Goal: Task Accomplishment & Management: Use online tool/utility

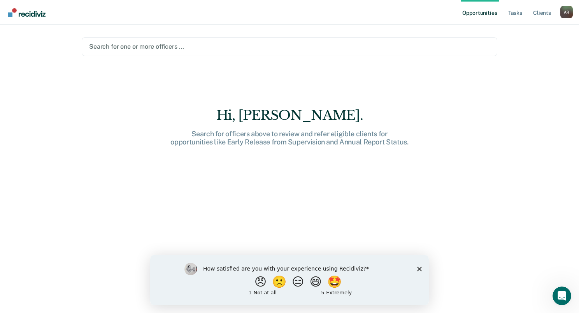
click at [421, 269] on icon "Close survey" at bounding box center [419, 268] width 5 height 5
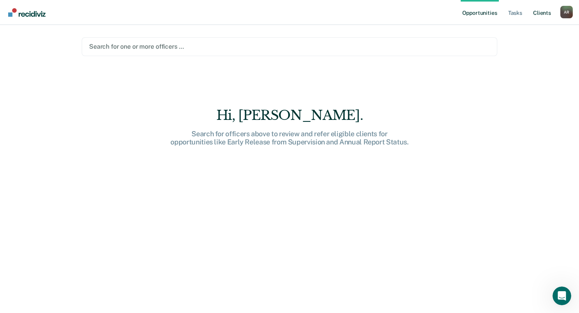
click at [537, 14] on link "Client s" at bounding box center [542, 12] width 21 height 25
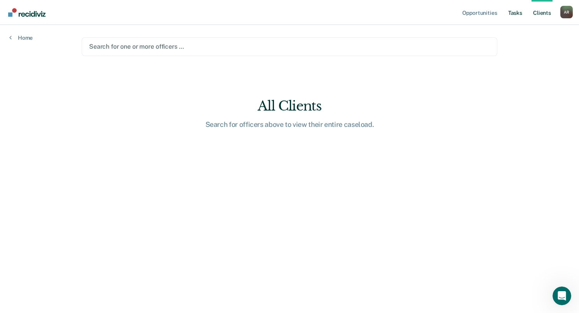
click at [520, 12] on link "Tasks" at bounding box center [515, 12] width 17 height 25
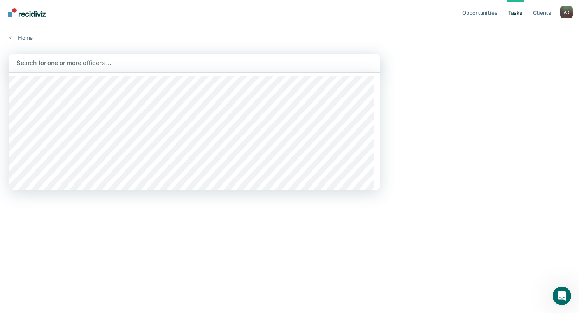
click at [45, 58] on div at bounding box center [194, 62] width 357 height 9
click at [430, 74] on main "1193 results available. Use Up and Down to choose options, press Enter to selec…" at bounding box center [289, 175] width 579 height 269
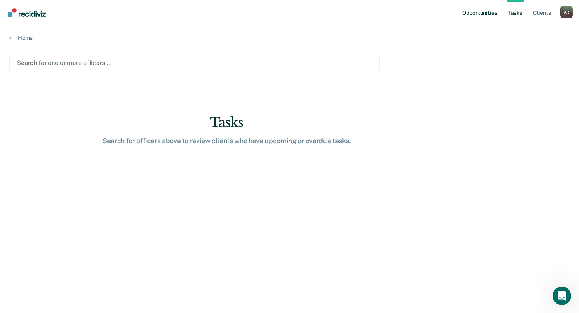
click at [490, 13] on link "Opportunities" at bounding box center [480, 12] width 38 height 25
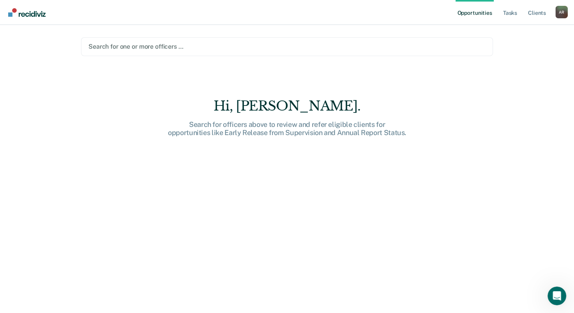
click at [28, 17] on link "Go to Recidiviz Home" at bounding box center [26, 12] width 41 height 25
click at [558, 12] on div "A R" at bounding box center [561, 12] width 12 height 12
click at [507, 31] on link "Profile" at bounding box center [529, 31] width 63 height 7
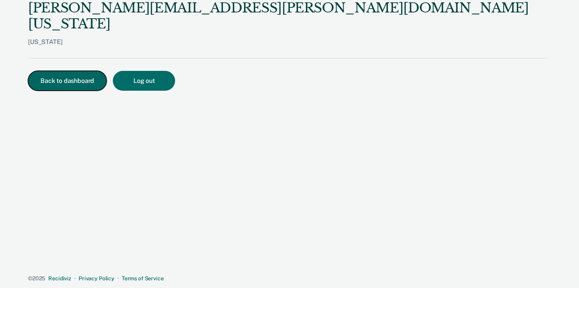
click at [41, 71] on button "Back to dashboard" at bounding box center [67, 81] width 79 height 20
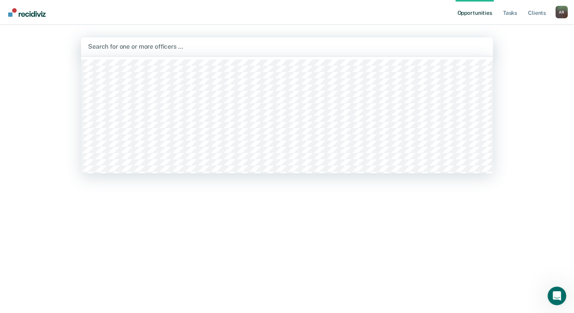
click at [104, 47] on div at bounding box center [287, 46] width 398 height 9
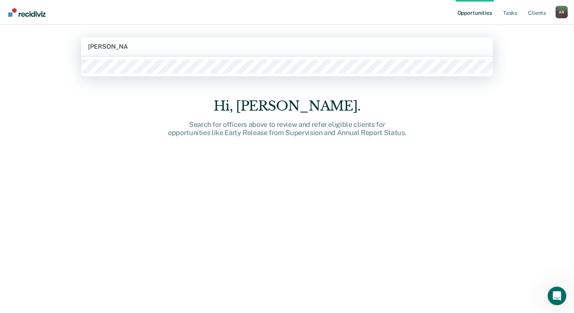
type input "[PERSON_NAME]"
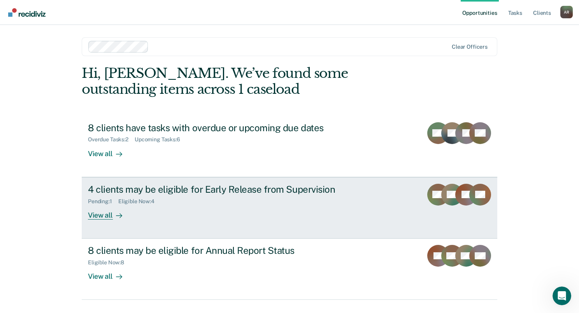
click at [104, 215] on div "View all" at bounding box center [110, 211] width 44 height 15
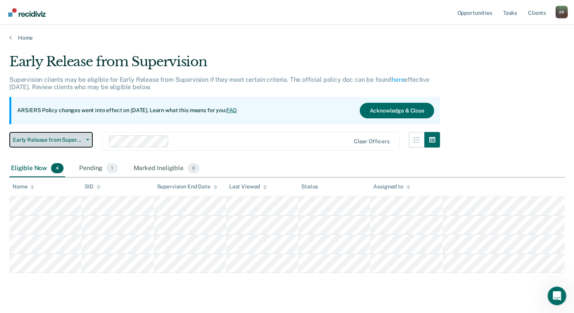
click at [86, 141] on button "Early Release from Supervision" at bounding box center [50, 140] width 83 height 16
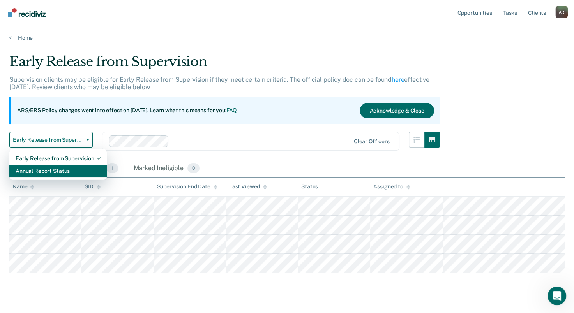
click at [73, 169] on div "Annual Report Status" at bounding box center [58, 171] width 85 height 12
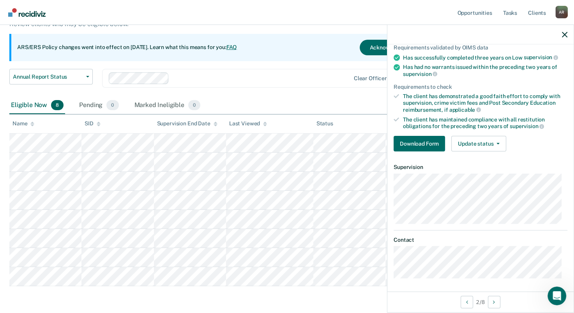
scroll to position [92, 0]
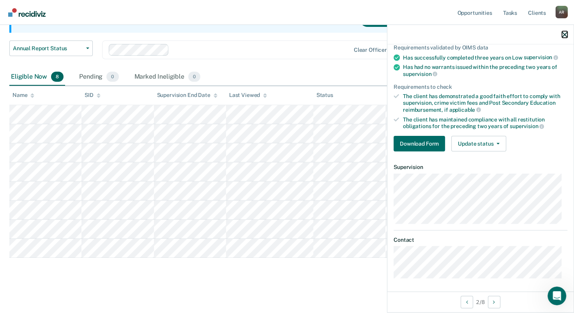
click at [565, 36] on icon "button" at bounding box center [564, 34] width 5 height 5
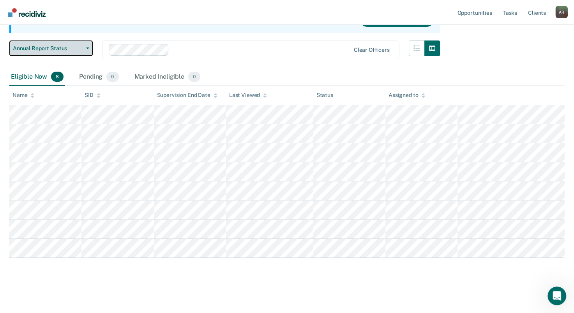
click at [89, 48] on button "Annual Report Status" at bounding box center [50, 49] width 83 height 16
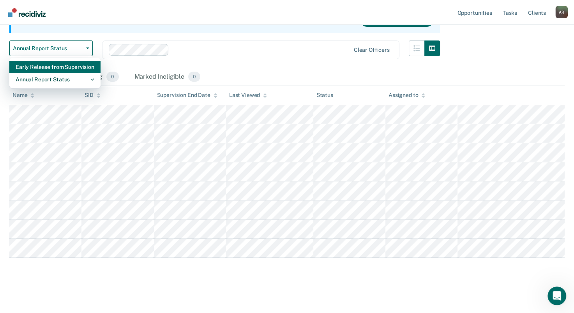
click at [51, 71] on div "Early Release from Supervision" at bounding box center [55, 67] width 79 height 12
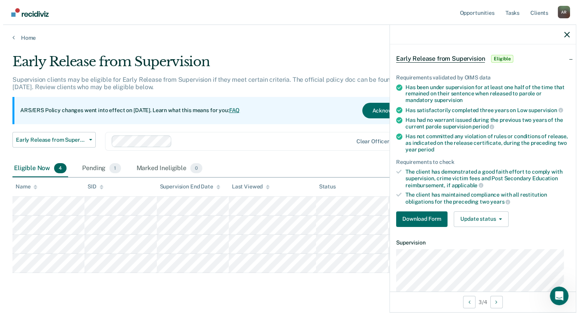
scroll to position [39, 0]
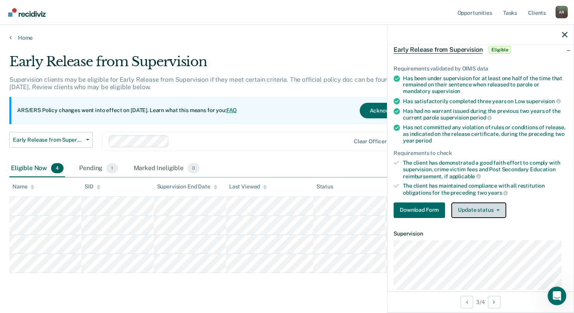
click at [487, 206] on button "Update status" at bounding box center [478, 211] width 55 height 16
click at [534, 211] on div "Download Form Update status [PERSON_NAME] Mark Ineligible" at bounding box center [480, 211] width 174 height 16
click at [486, 210] on button "Update status" at bounding box center [478, 211] width 55 height 16
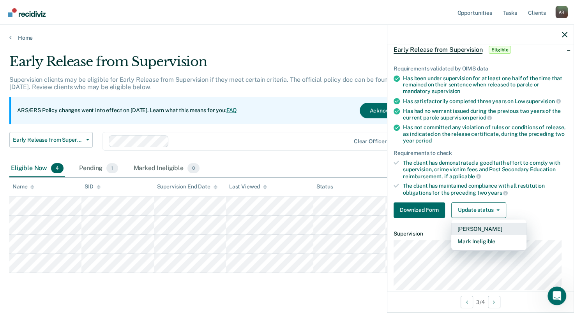
click at [480, 229] on button "[PERSON_NAME]" at bounding box center [488, 229] width 75 height 12
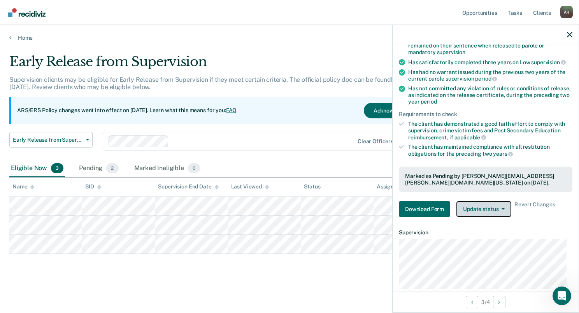
scroll to position [143, 0]
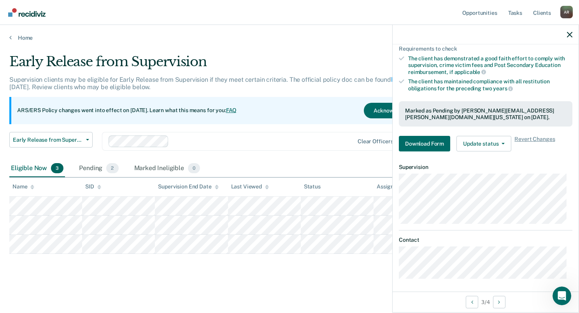
click at [302, 272] on div "Early Release from Supervision Supervision clients may be eligible for Early Re…" at bounding box center [289, 167] width 561 height 226
click at [573, 33] on div at bounding box center [486, 34] width 186 height 19
click at [567, 35] on icon "button" at bounding box center [569, 34] width 5 height 5
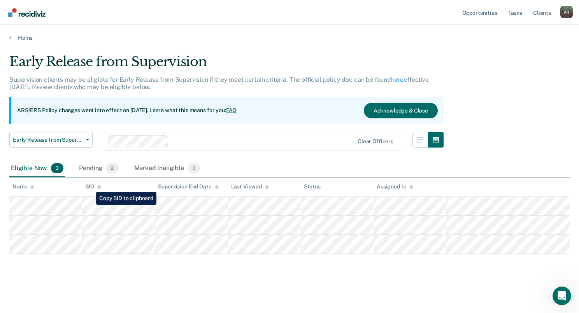
drag, startPoint x: 225, startPoint y: 195, endPoint x: 103, endPoint y: 255, distance: 136.5
click at [100, 269] on div "Early Release from Supervision Supervision clients may be eligible for Early Re…" at bounding box center [289, 167] width 561 height 226
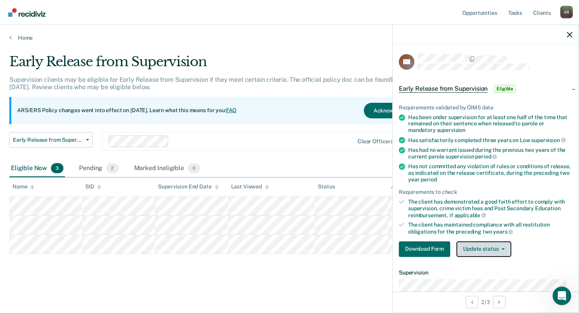
click at [487, 245] on button "Update status" at bounding box center [484, 249] width 55 height 16
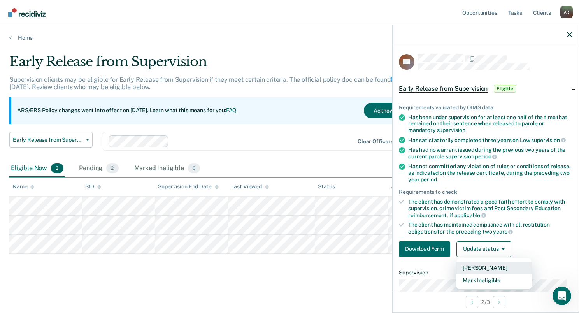
click at [491, 266] on button "[PERSON_NAME]" at bounding box center [494, 268] width 75 height 12
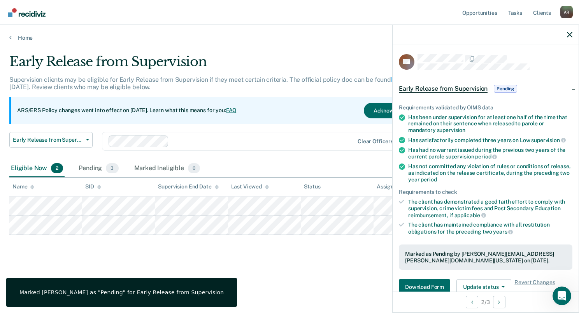
click at [333, 253] on div "Early Release from Supervision Supervision clients may be eligible for Early Re…" at bounding box center [289, 154] width 561 height 201
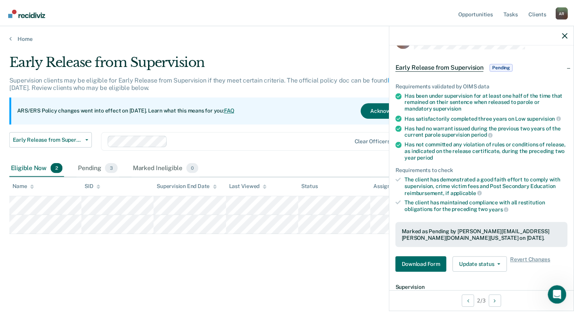
scroll to position [39, 0]
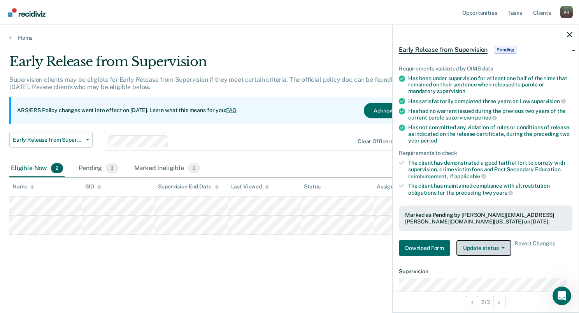
click at [495, 248] on button "Update status" at bounding box center [484, 248] width 55 height 16
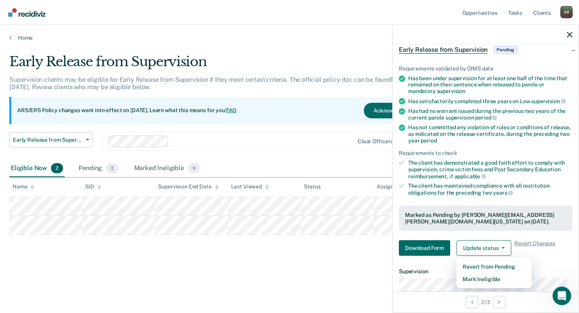
click at [298, 256] on div "Early Release from Supervision Supervision clients may be eligible for Early Re…" at bounding box center [289, 167] width 561 height 226
click at [363, 275] on div "Early Release from Supervision Supervision clients may be eligible for Early Re…" at bounding box center [289, 167] width 561 height 226
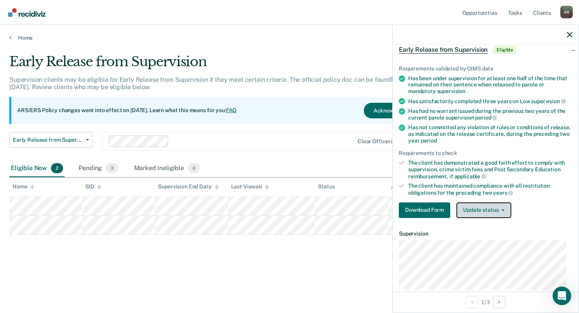
click at [490, 209] on button "Update status" at bounding box center [484, 211] width 55 height 16
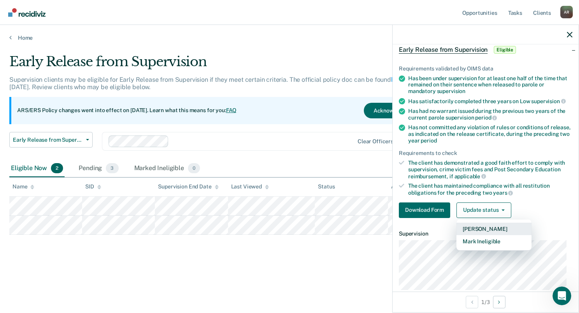
click at [493, 229] on button "[PERSON_NAME]" at bounding box center [494, 229] width 75 height 12
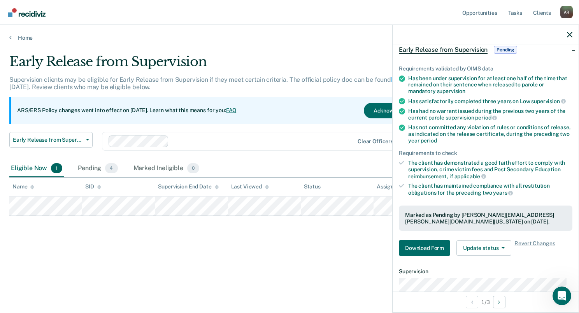
click at [157, 265] on div "Early Release from Supervision Supervision clients may be eligible for Early Re…" at bounding box center [289, 167] width 561 height 226
click at [568, 35] on icon "button" at bounding box center [569, 34] width 5 height 5
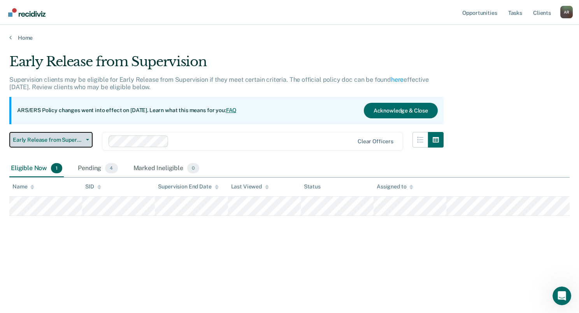
click at [72, 141] on span "Early Release from Supervision" at bounding box center [48, 140] width 70 height 7
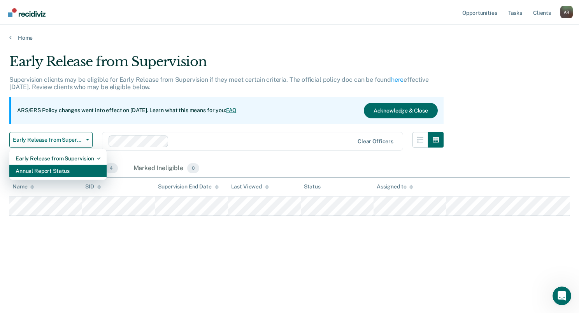
click at [63, 169] on div "Annual Report Status" at bounding box center [58, 171] width 85 height 12
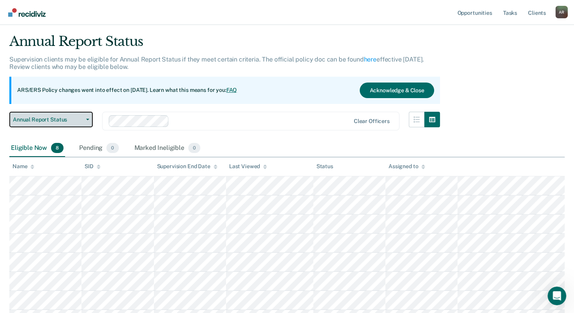
scroll to position [39, 0]
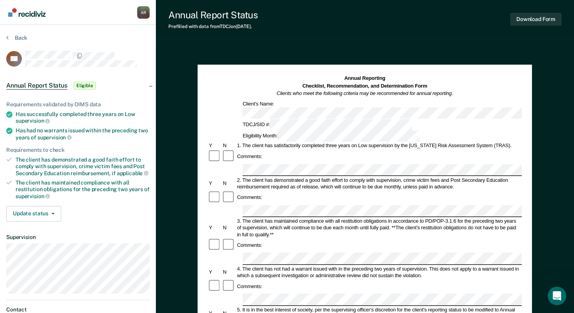
click at [120, 29] on section "Back TC Annual Report Status Eligible Requirements validated by OIMS data Has s…" at bounding box center [78, 194] width 156 height 339
click at [5, 37] on section "Back TC Annual Report Status Eligible Requirements validated by OIMS data Has s…" at bounding box center [78, 194] width 156 height 339
click at [11, 37] on button "Back" at bounding box center [16, 37] width 21 height 7
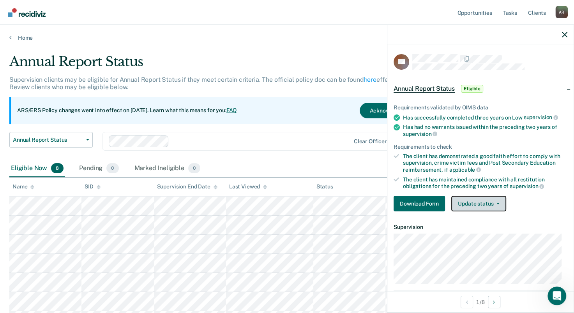
click at [477, 206] on button "Update status" at bounding box center [478, 204] width 55 height 16
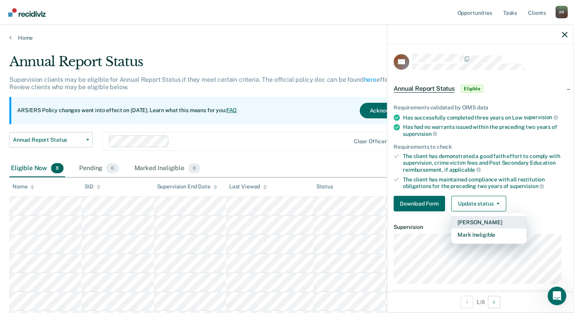
click at [480, 218] on button "[PERSON_NAME]" at bounding box center [488, 222] width 75 height 12
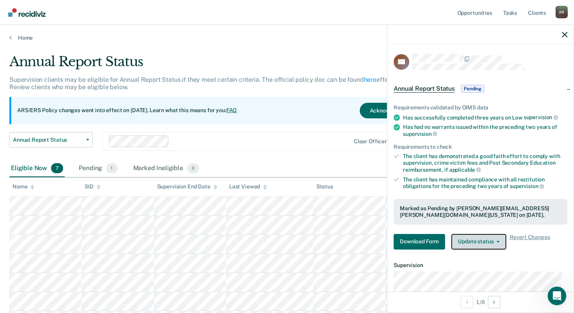
click at [492, 243] on button "Update status" at bounding box center [478, 242] width 55 height 16
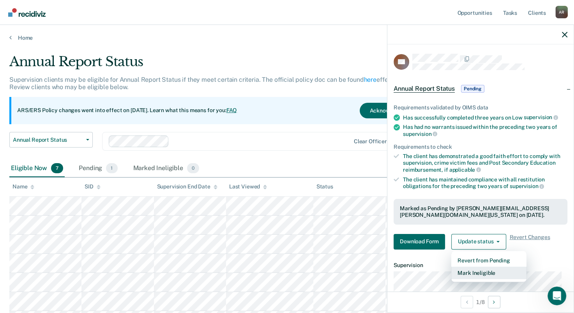
click at [485, 274] on button "Mark Ineligible" at bounding box center [488, 273] width 75 height 12
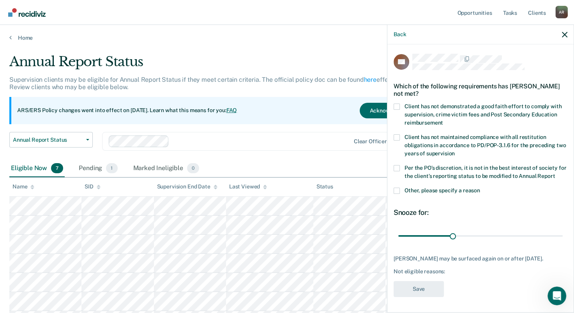
scroll to position [7, 0]
drag, startPoint x: 449, startPoint y: 236, endPoint x: 559, endPoint y: 241, distance: 109.9
type input "90"
click at [561, 241] on input "range" at bounding box center [480, 236] width 164 height 14
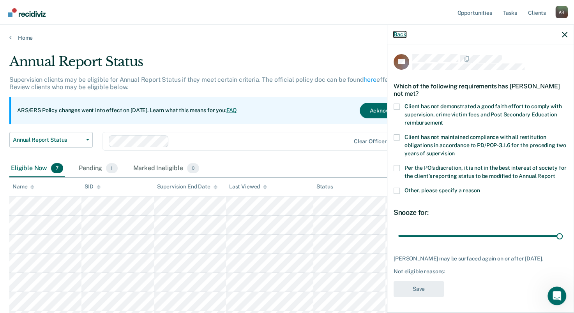
click at [399, 30] on div "Back" at bounding box center [480, 34] width 186 height 19
click at [397, 34] on button "Back" at bounding box center [399, 34] width 12 height 7
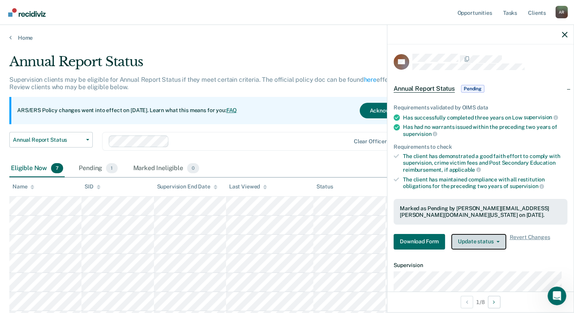
click at [470, 241] on button "Update status" at bounding box center [478, 242] width 55 height 16
click at [567, 34] on div at bounding box center [480, 34] width 186 height 19
click at [562, 32] on icon "button" at bounding box center [564, 34] width 5 height 5
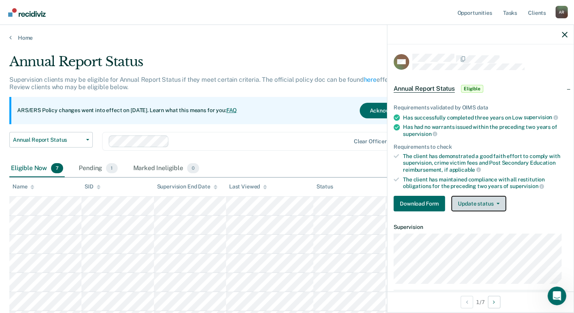
click at [491, 202] on button "Update status" at bounding box center [478, 204] width 55 height 16
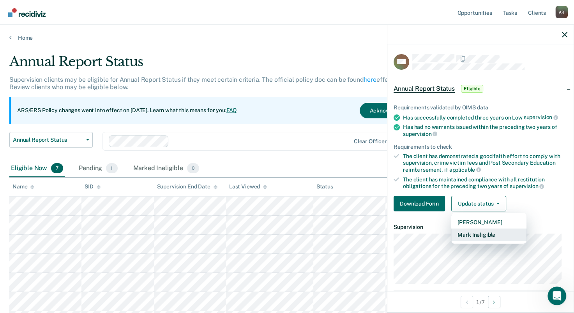
click at [484, 235] on button "Mark Ineligible" at bounding box center [488, 235] width 75 height 12
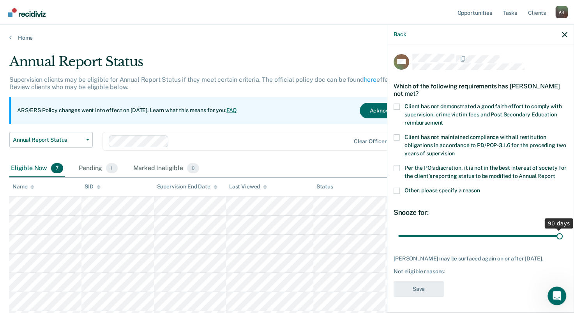
drag, startPoint x: 453, startPoint y: 245, endPoint x: 571, endPoint y: 238, distance: 118.6
type input "90"
click at [562, 238] on input "range" at bounding box center [480, 236] width 164 height 14
click at [395, 105] on span at bounding box center [396, 107] width 6 height 6
click at [443, 120] on input "Client has not demonstrated a good faith effort to comply with supervision, cri…" at bounding box center [443, 120] width 0 height 0
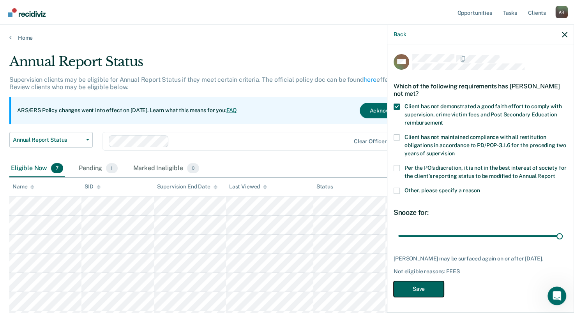
click at [429, 297] on button "Save" at bounding box center [418, 289] width 50 height 16
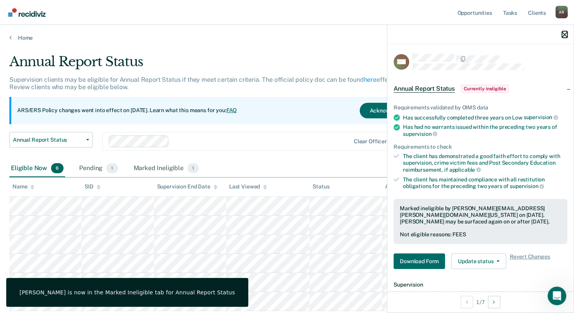
click at [563, 34] on icon "button" at bounding box center [564, 34] width 5 height 5
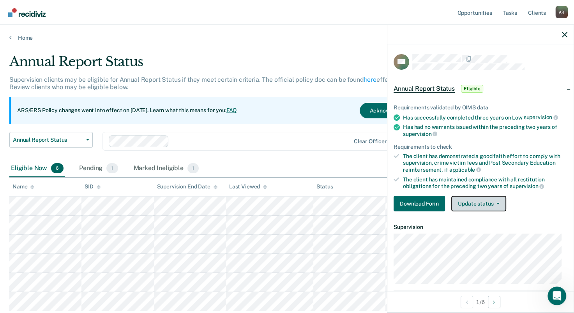
click at [492, 203] on button "Update status" at bounding box center [478, 204] width 55 height 16
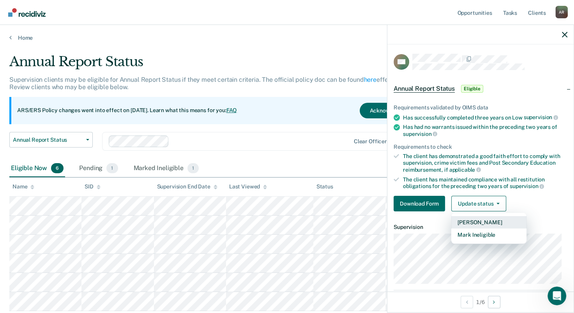
click at [493, 220] on button "[PERSON_NAME]" at bounding box center [488, 222] width 75 height 12
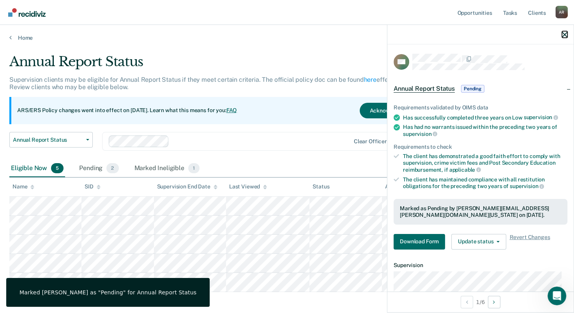
click at [564, 34] on icon "button" at bounding box center [564, 34] width 5 height 5
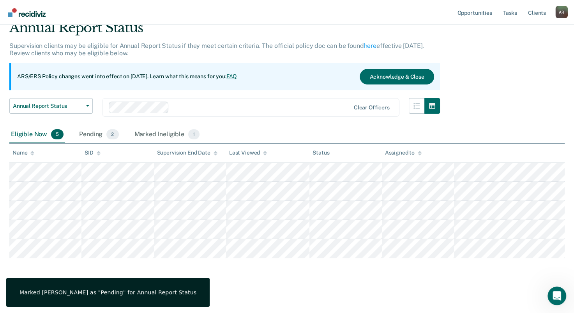
scroll to position [34, 0]
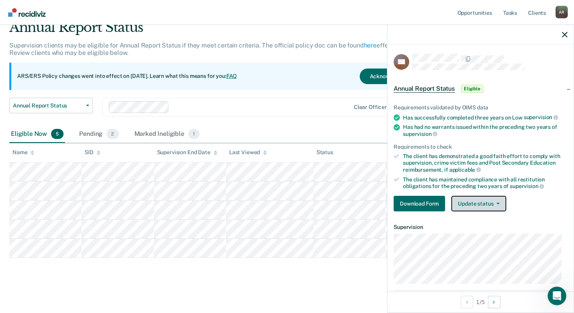
click at [473, 201] on button "Update status" at bounding box center [478, 204] width 55 height 16
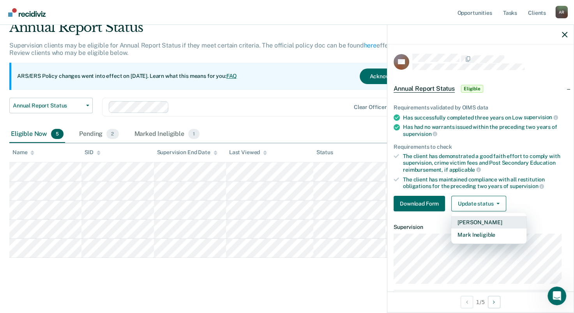
click at [471, 222] on button "[PERSON_NAME]" at bounding box center [488, 222] width 75 height 12
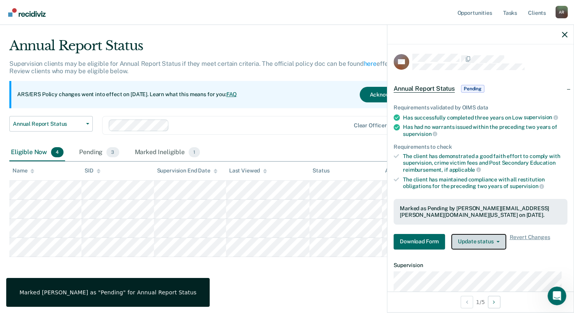
scroll to position [15, 0]
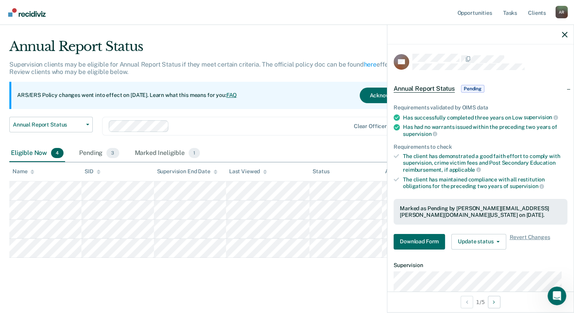
click at [567, 37] on div at bounding box center [480, 34] width 186 height 19
click at [564, 32] on icon "button" at bounding box center [564, 34] width 5 height 5
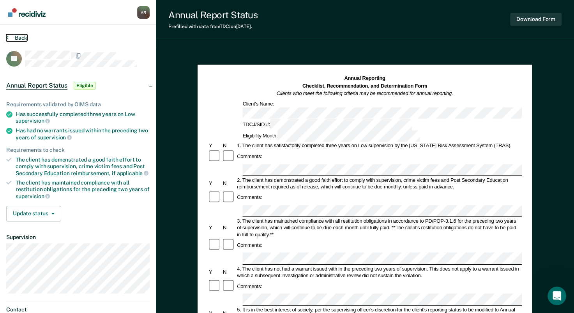
click at [10, 35] on button "Back" at bounding box center [16, 37] width 21 height 7
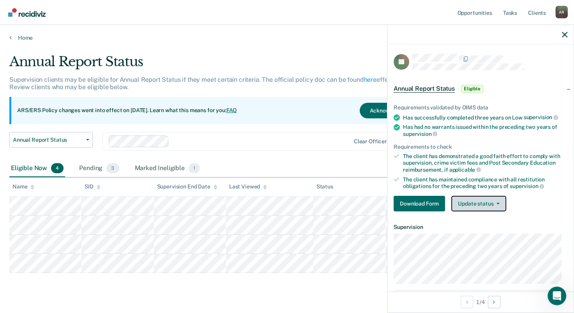
click at [474, 203] on button "Update status" at bounding box center [478, 204] width 55 height 16
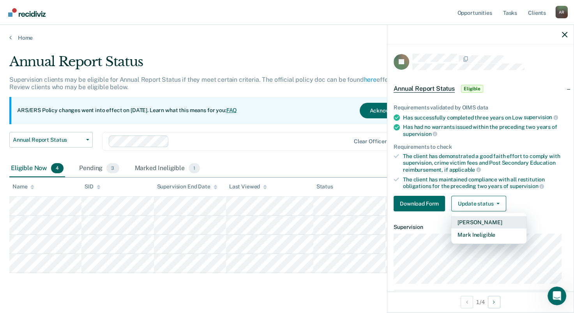
click at [479, 219] on button "[PERSON_NAME]" at bounding box center [488, 222] width 75 height 12
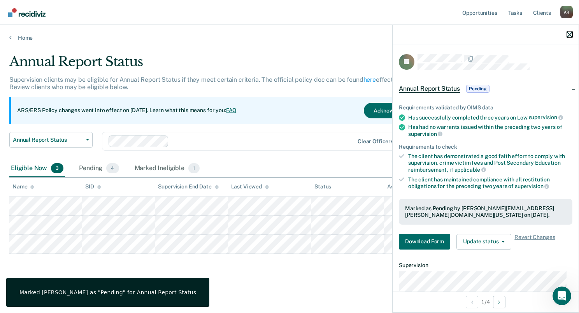
click at [569, 34] on icon "button" at bounding box center [569, 34] width 5 height 5
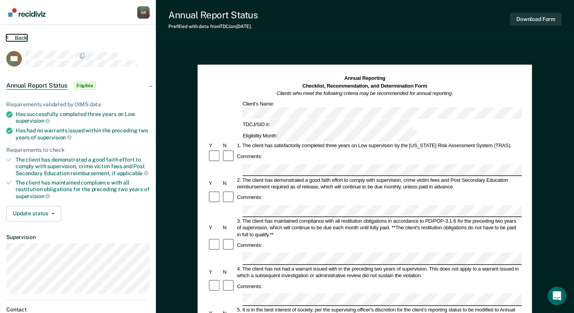
click at [21, 36] on button "Back" at bounding box center [16, 37] width 21 height 7
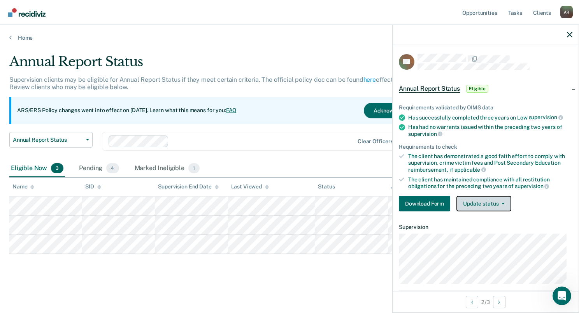
click at [499, 203] on button "Update status" at bounding box center [484, 204] width 55 height 16
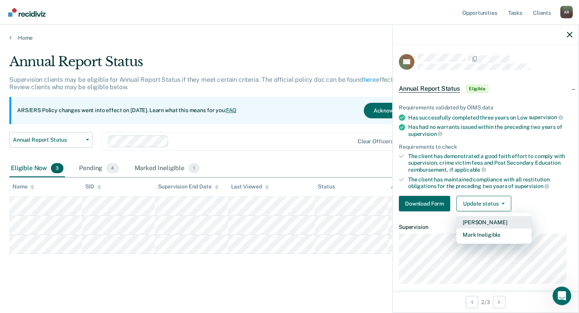
click at [492, 220] on button "[PERSON_NAME]" at bounding box center [494, 222] width 75 height 12
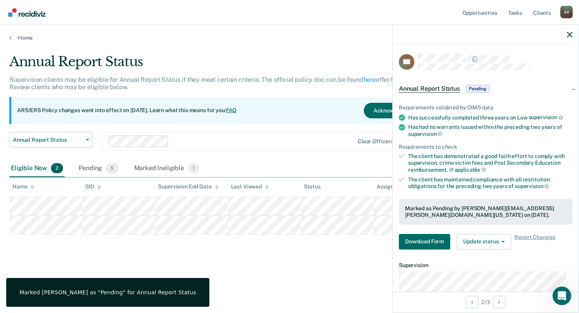
click at [246, 272] on div "Annual Report Status Supervision clients may be eligible for Annual Report Stat…" at bounding box center [289, 167] width 561 height 226
click at [570, 35] on icon "button" at bounding box center [569, 34] width 5 height 5
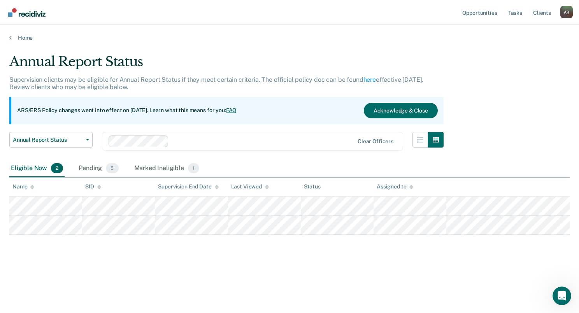
click at [567, 13] on div "A R" at bounding box center [567, 12] width 12 height 12
click at [524, 51] on link "Log Out" at bounding box center [535, 51] width 63 height 7
